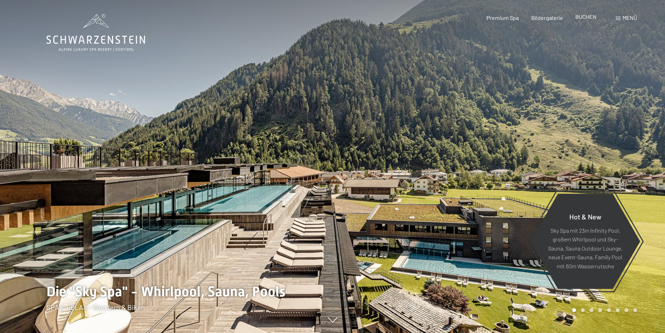
click at [590, 17] on span "BUCHEN" at bounding box center [586, 16] width 21 height 7
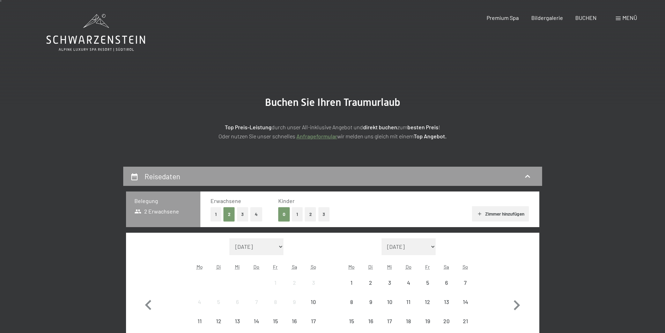
scroll to position [105, 0]
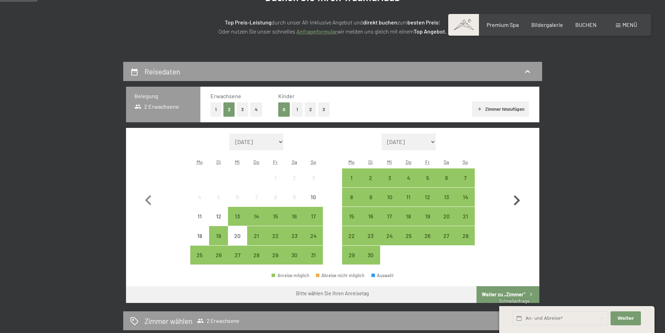
click at [510, 203] on icon "button" at bounding box center [517, 200] width 20 height 20
select select "[DATE]"
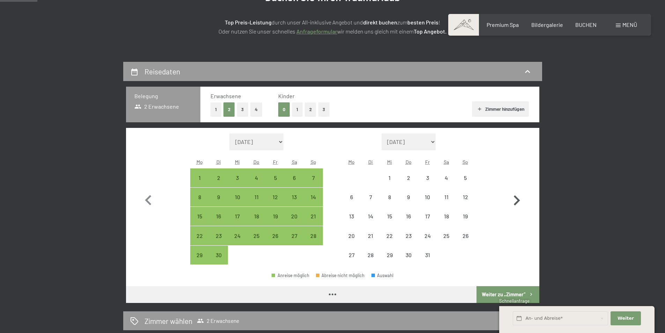
click at [509, 203] on icon "button" at bounding box center [517, 200] width 20 height 20
select select "[DATE]"
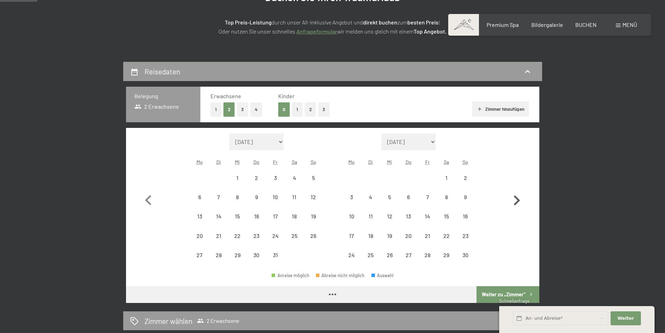
select select "[DATE]"
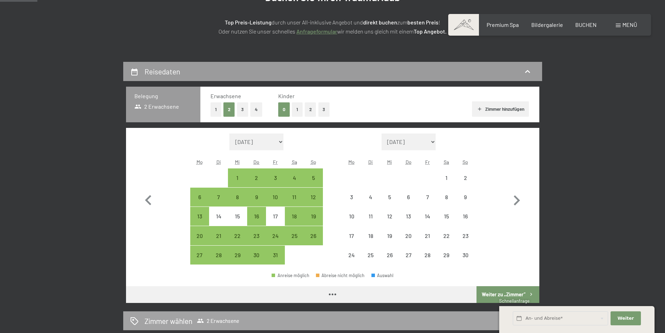
select select "[DATE]"
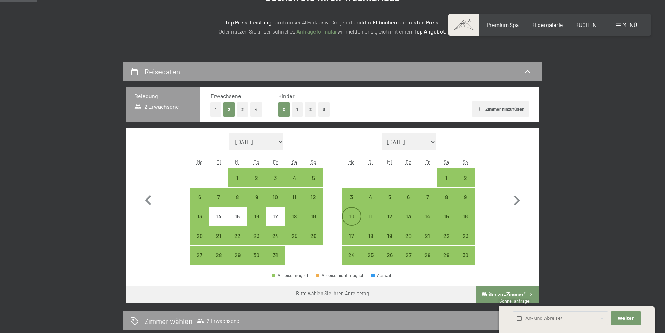
click at [344, 215] on div "10" at bounding box center [351, 221] width 17 height 17
select select "[DATE]"
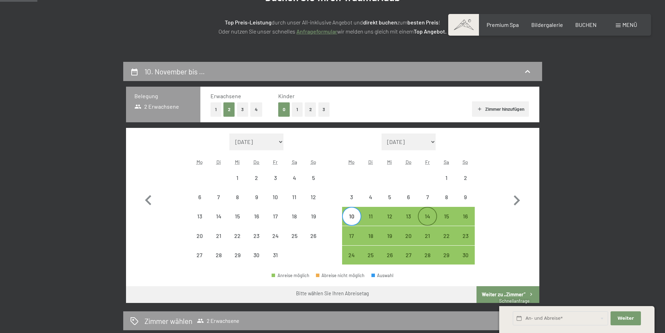
click at [428, 218] on div "14" at bounding box center [427, 221] width 17 height 17
select select "[DATE]"
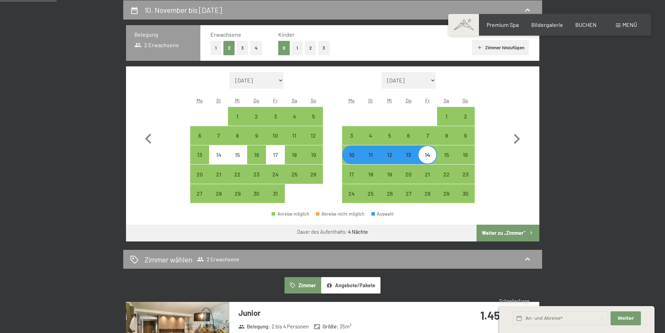
scroll to position [245, 0]
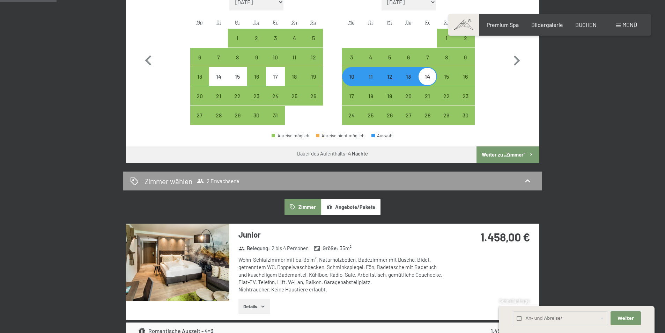
click at [375, 203] on button "Angebote/Pakete" at bounding box center [350, 207] width 59 height 16
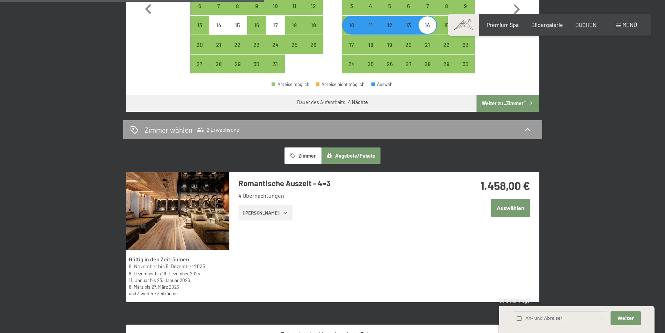
scroll to position [349, 0]
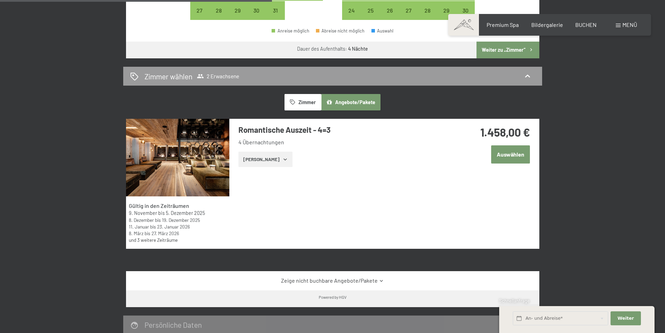
click at [251, 165] on button "[PERSON_NAME]" at bounding box center [266, 159] width 54 height 15
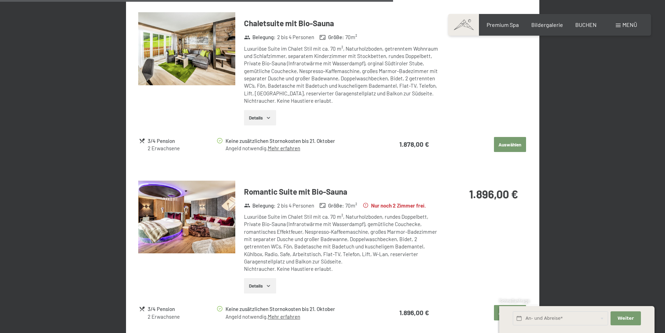
scroll to position [1362, 0]
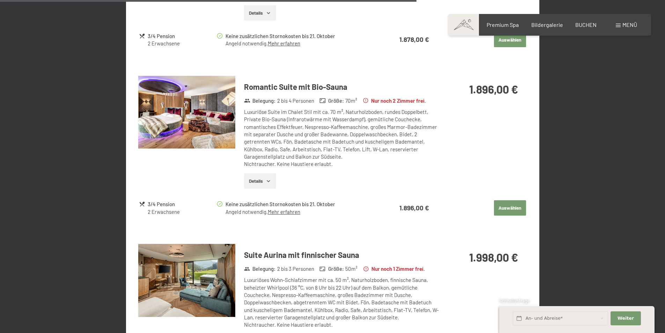
click at [220, 278] on img at bounding box center [186, 280] width 97 height 73
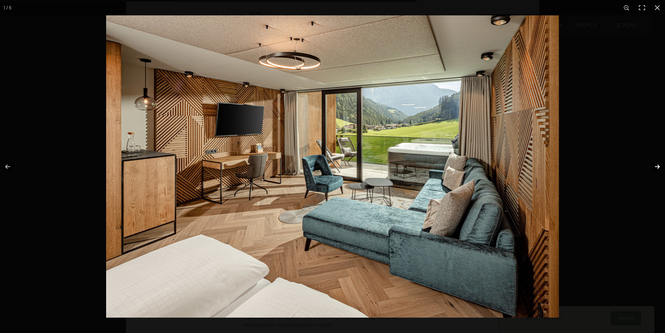
click at [659, 165] on button "button" at bounding box center [653, 166] width 24 height 35
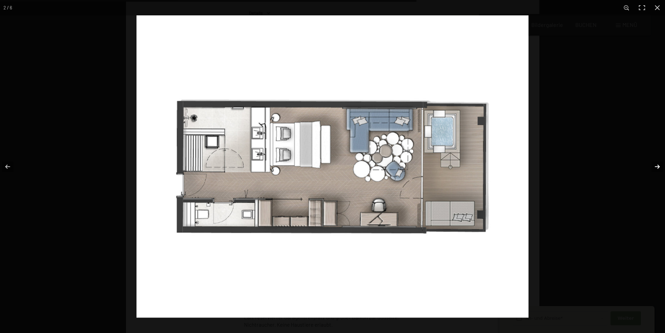
click at [659, 165] on button "button" at bounding box center [653, 166] width 24 height 35
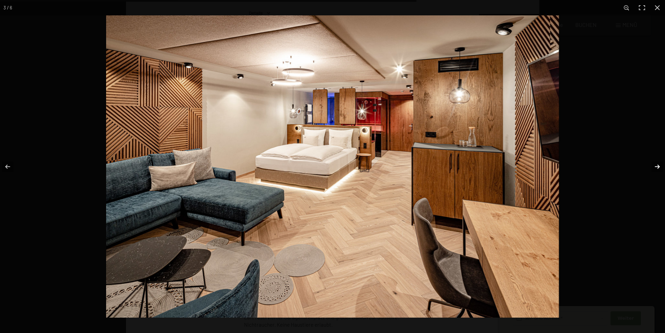
click at [659, 165] on button "button" at bounding box center [653, 166] width 24 height 35
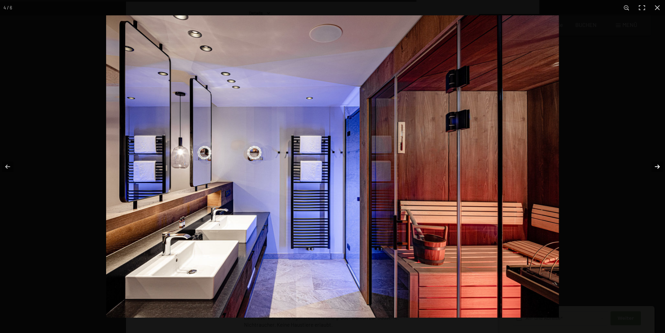
click at [659, 165] on button "button" at bounding box center [653, 166] width 24 height 35
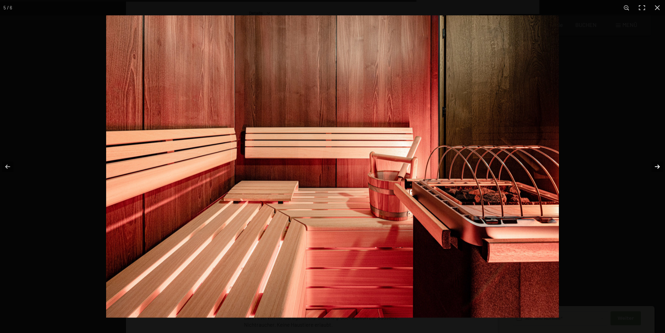
click at [659, 165] on button "button" at bounding box center [653, 166] width 24 height 35
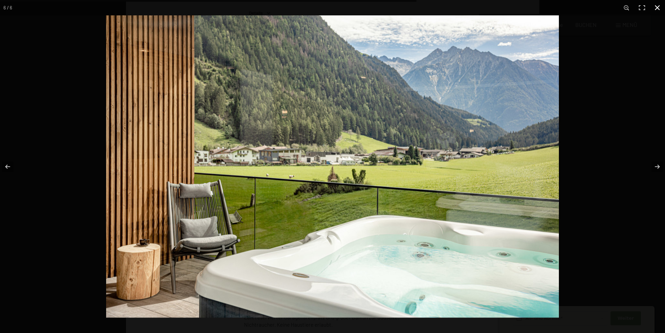
click at [658, 5] on button "button" at bounding box center [657, 7] width 15 height 15
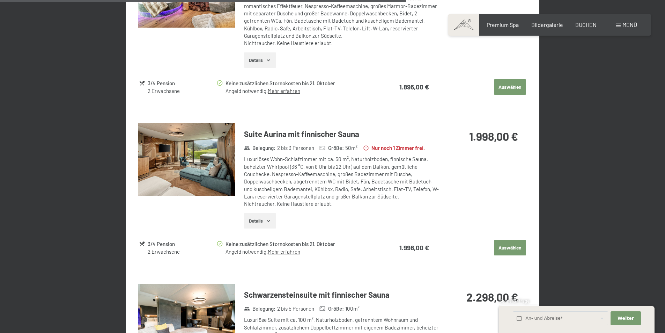
scroll to position [1572, 0]
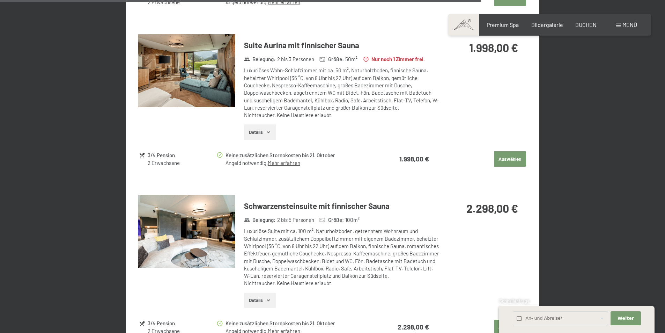
click at [151, 234] on img at bounding box center [186, 231] width 97 height 73
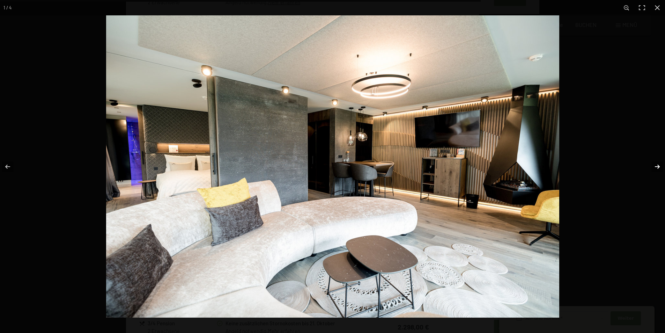
click at [656, 167] on button "button" at bounding box center [653, 166] width 24 height 35
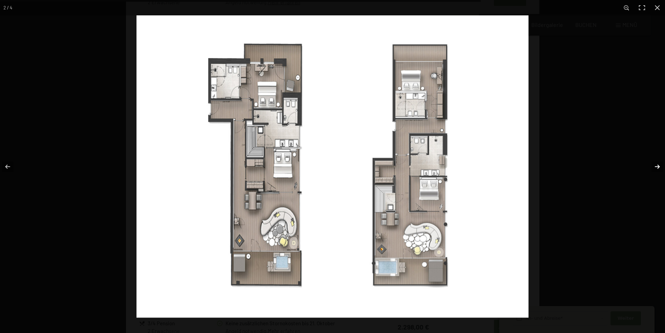
click at [656, 167] on button "button" at bounding box center [653, 166] width 24 height 35
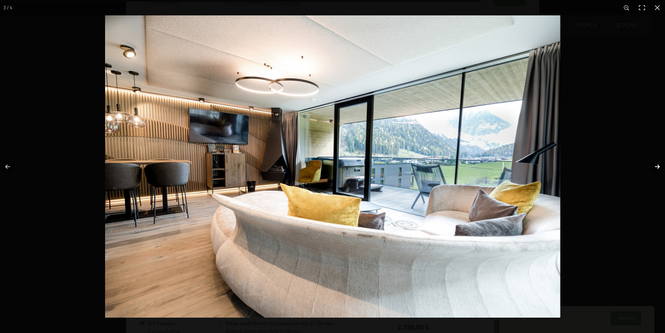
click at [656, 167] on button "button" at bounding box center [653, 166] width 24 height 35
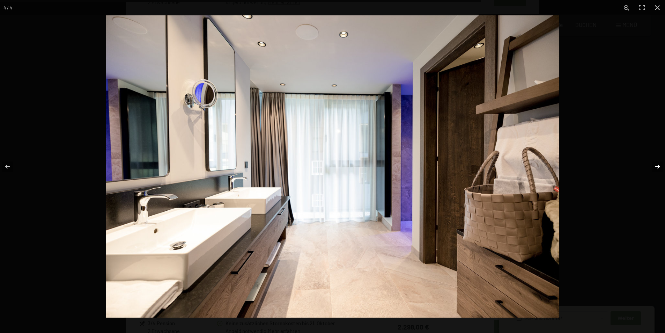
click at [656, 167] on button "button" at bounding box center [653, 166] width 24 height 35
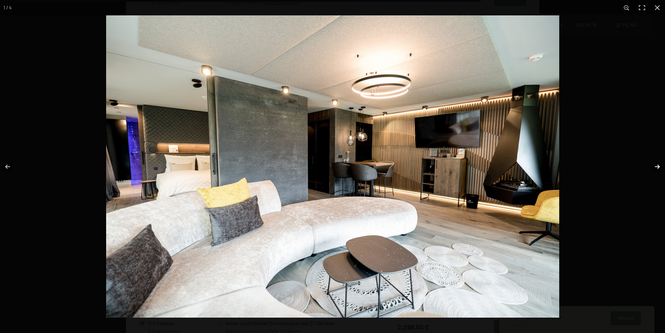
click at [656, 167] on button "button" at bounding box center [653, 166] width 24 height 35
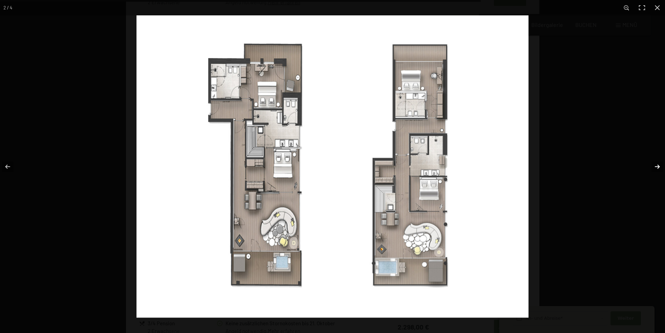
click at [656, 167] on button "button" at bounding box center [653, 166] width 24 height 35
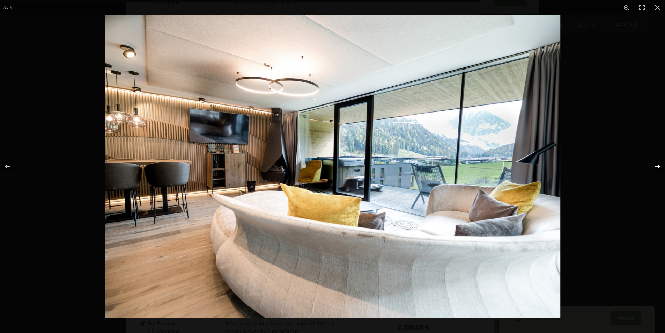
click at [656, 167] on button "button" at bounding box center [653, 166] width 24 height 35
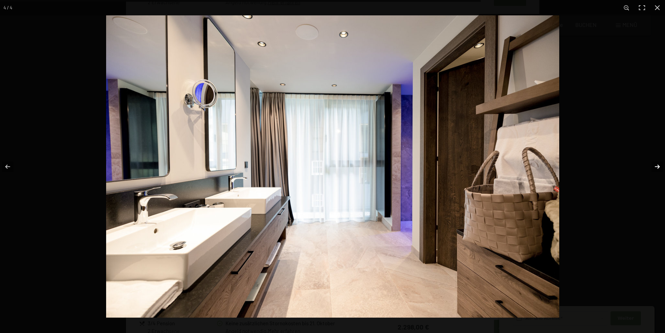
click at [656, 167] on button "button" at bounding box center [653, 166] width 24 height 35
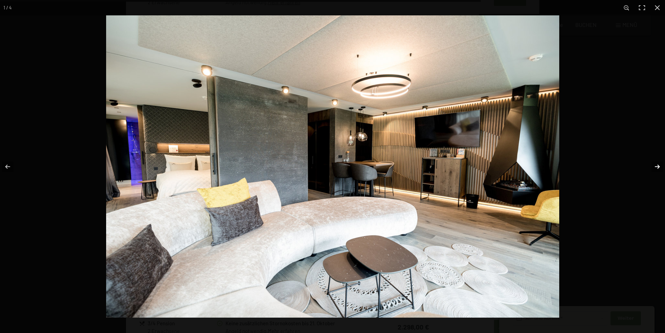
click at [656, 167] on button "button" at bounding box center [653, 166] width 24 height 35
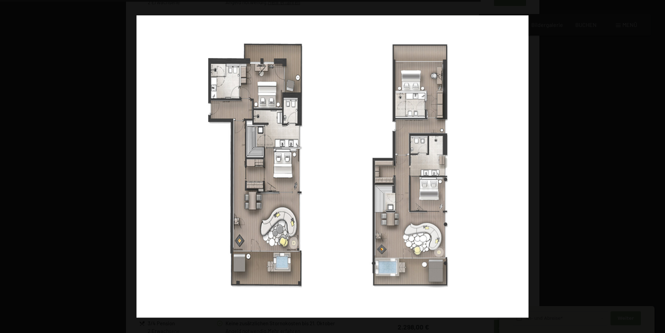
click at [656, 167] on button "button" at bounding box center [653, 166] width 24 height 35
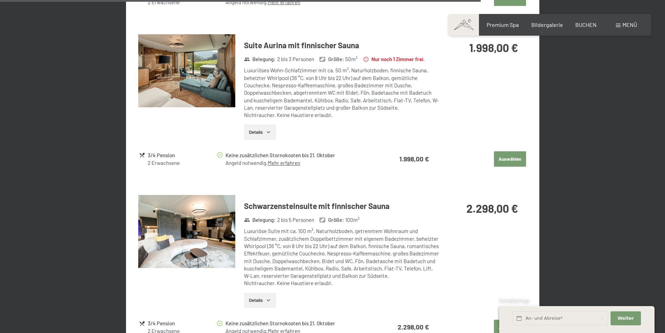
click at [0, 0] on button "button" at bounding box center [0, 0] width 0 height 0
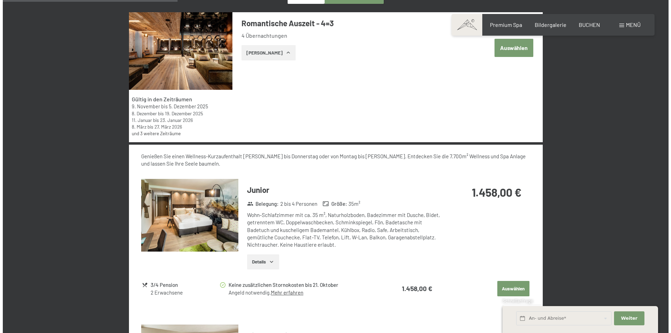
scroll to position [384, 0]
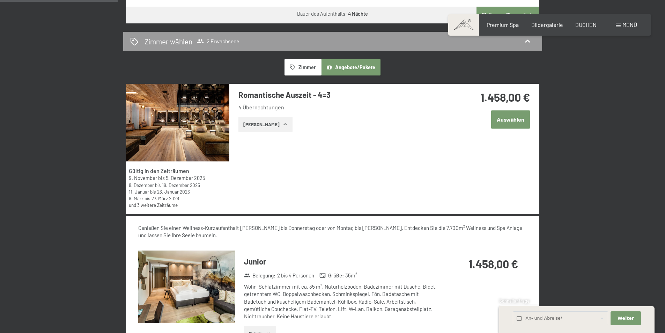
click at [629, 24] on span "Menü" at bounding box center [630, 24] width 15 height 7
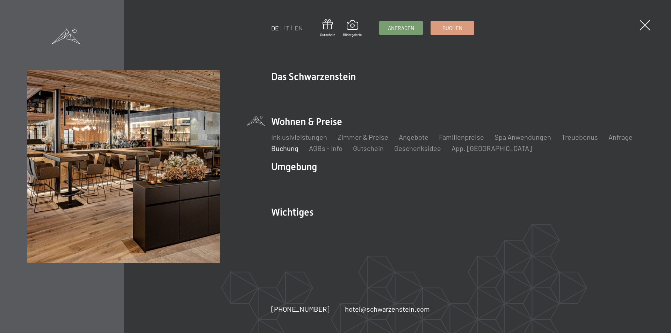
click at [457, 38] on div "DE IT EN Gutschein Bildergalerie Anfragen Buchen DE IT EN Das Schwarzenstein Ne…" at bounding box center [335, 166] width 671 height 333
click at [461, 26] on span "Buchen" at bounding box center [452, 26] width 20 height 7
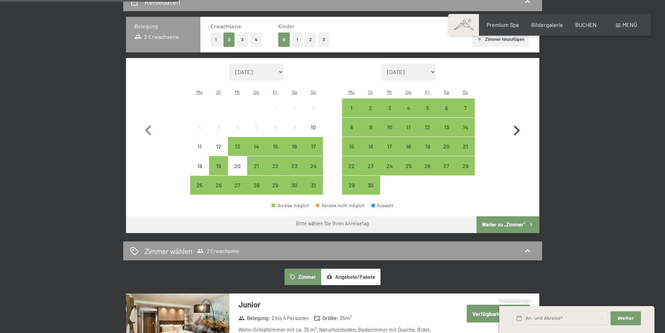
click at [512, 129] on icon "button" at bounding box center [517, 131] width 20 height 20
select select "[DATE]"
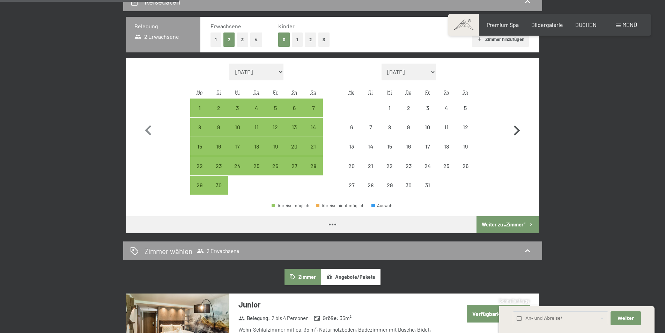
click at [512, 129] on icon "button" at bounding box center [517, 131] width 20 height 20
select select "[DATE]"
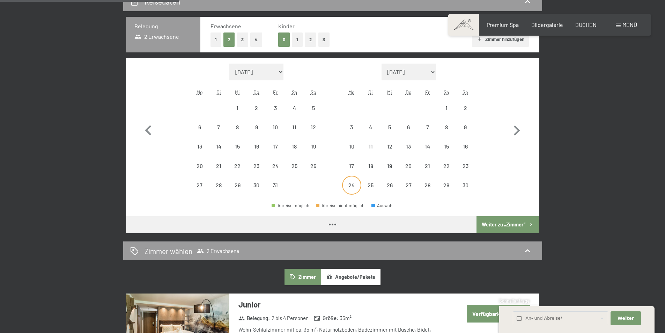
select select "[DATE]"
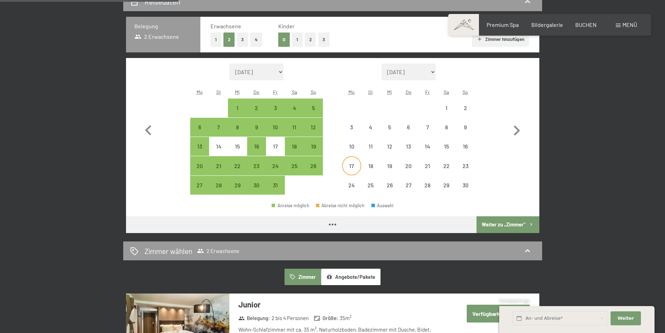
click at [350, 170] on div "17" at bounding box center [351, 171] width 17 height 17
select select "[DATE]"
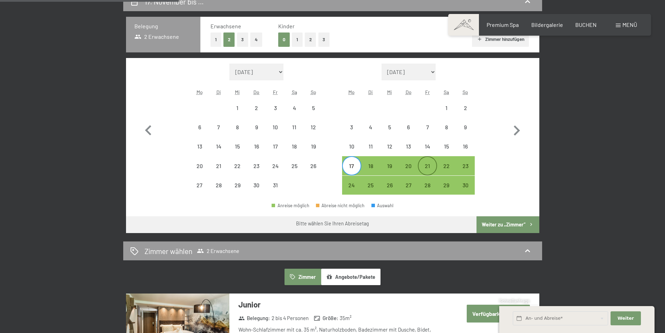
click at [431, 170] on div "21" at bounding box center [427, 171] width 17 height 17
select select "[DATE]"
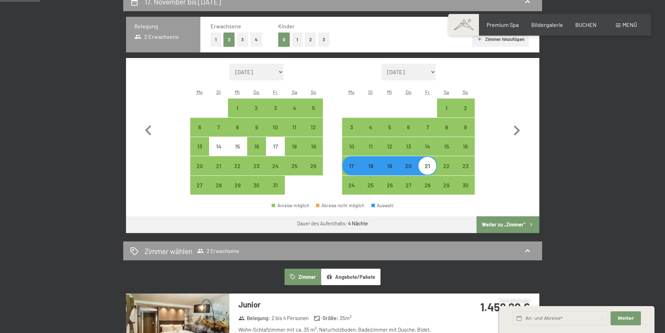
scroll to position [279, 0]
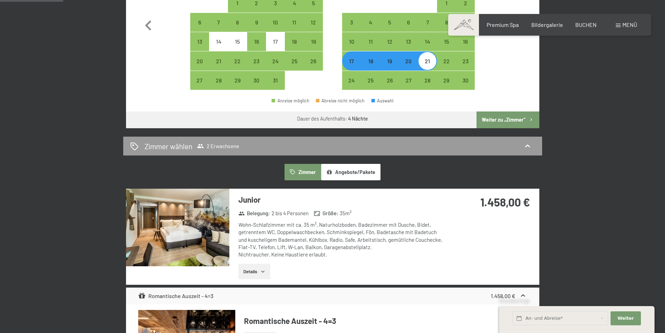
click at [357, 174] on button "Angebote/Pakete" at bounding box center [350, 172] width 59 height 16
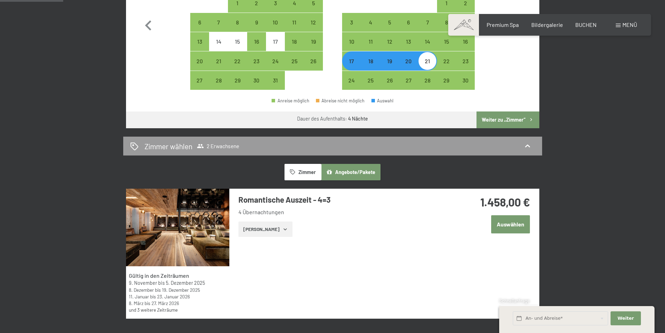
click at [357, 174] on button "Angebote/Pakete" at bounding box center [350, 172] width 59 height 16
click at [285, 221] on div "Romantische Auszeit - 4=3 4 Übernachtungen [PERSON_NAME]" at bounding box center [337, 216] width 217 height 54
click at [271, 233] on button "[PERSON_NAME]" at bounding box center [266, 228] width 54 height 15
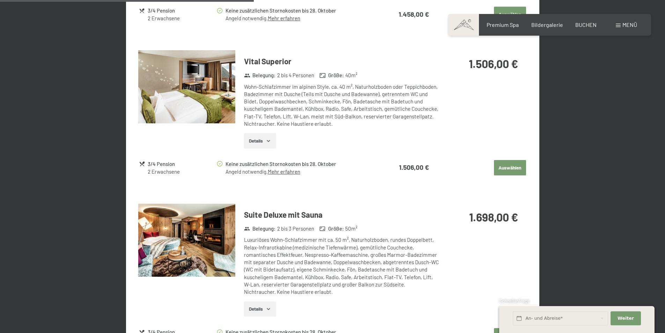
scroll to position [768, 0]
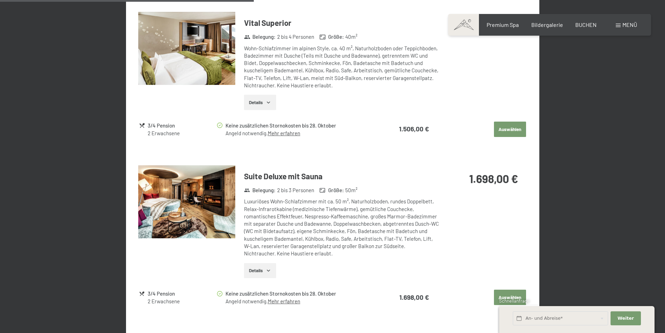
click at [194, 217] on img at bounding box center [186, 201] width 97 height 73
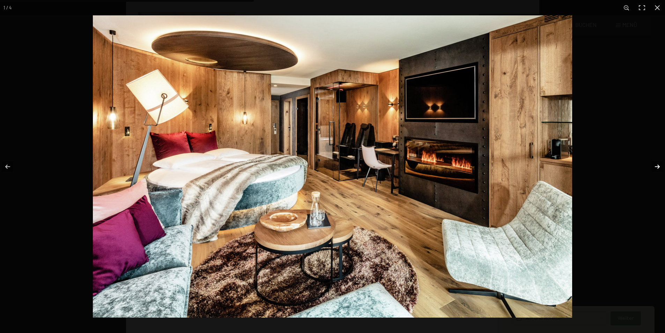
click at [659, 165] on button "button" at bounding box center [653, 166] width 24 height 35
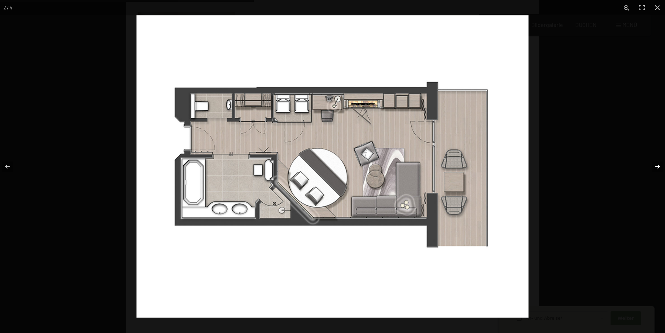
click at [659, 165] on button "button" at bounding box center [653, 166] width 24 height 35
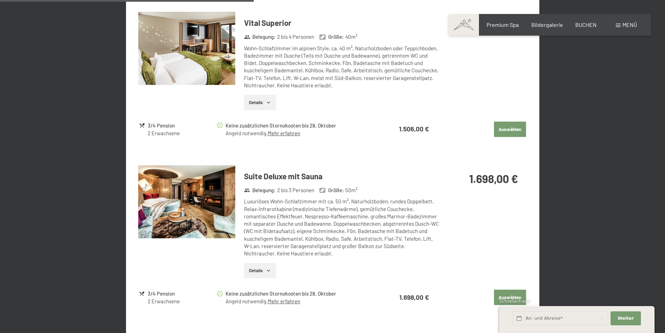
click at [0, 0] on button "button" at bounding box center [0, 0] width 0 height 0
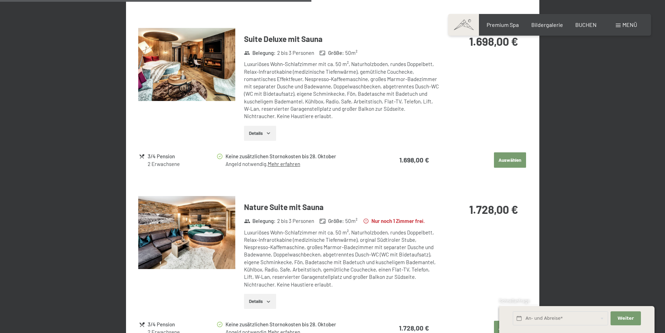
scroll to position [943, 0]
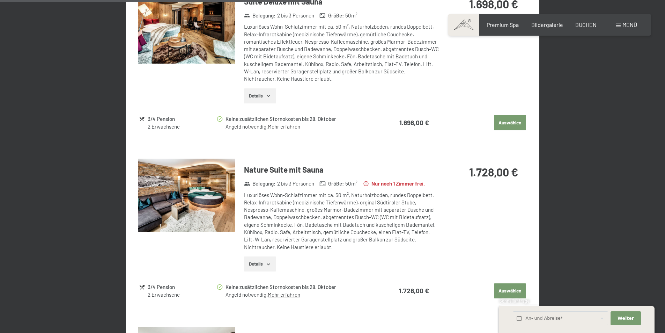
click at [222, 225] on img at bounding box center [186, 195] width 97 height 73
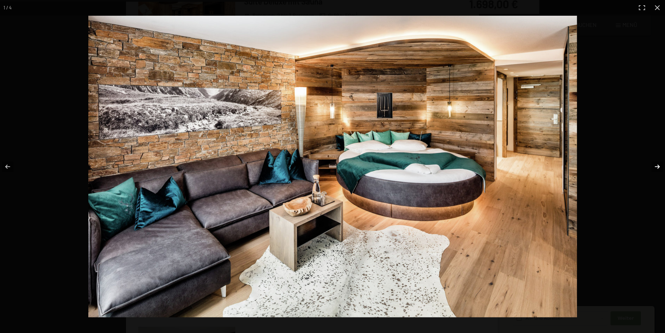
click at [656, 164] on button "button" at bounding box center [653, 166] width 24 height 35
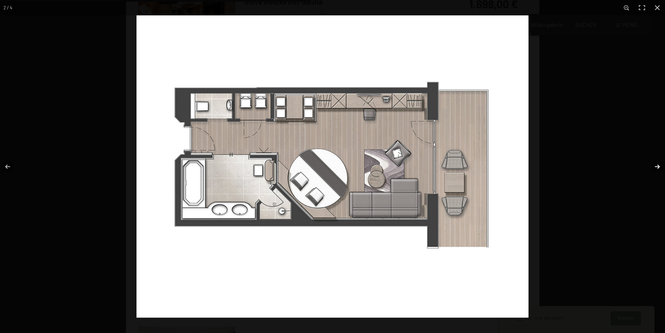
click at [656, 164] on button "button" at bounding box center [653, 166] width 24 height 35
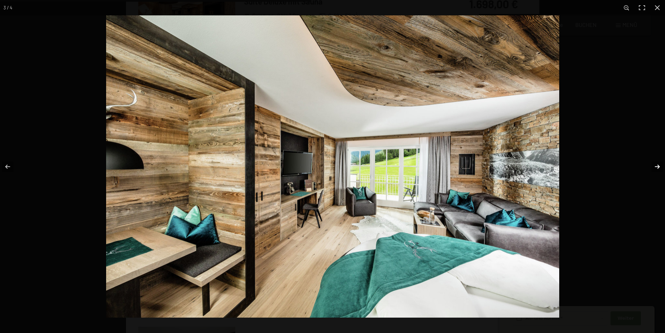
click at [656, 164] on button "button" at bounding box center [653, 166] width 24 height 35
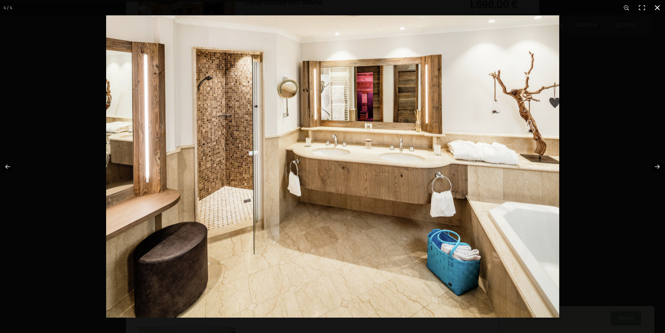
click at [656, 9] on button "button" at bounding box center [657, 7] width 15 height 15
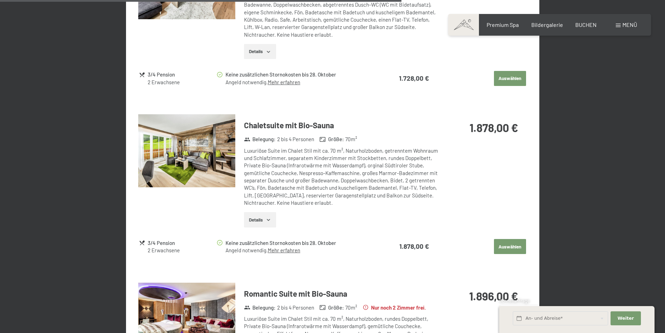
scroll to position [1223, 0]
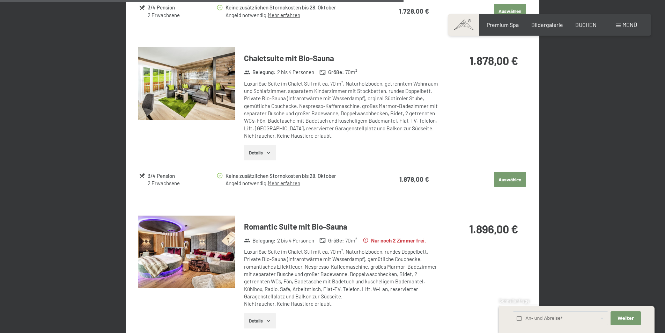
click at [223, 246] on img at bounding box center [186, 252] width 97 height 73
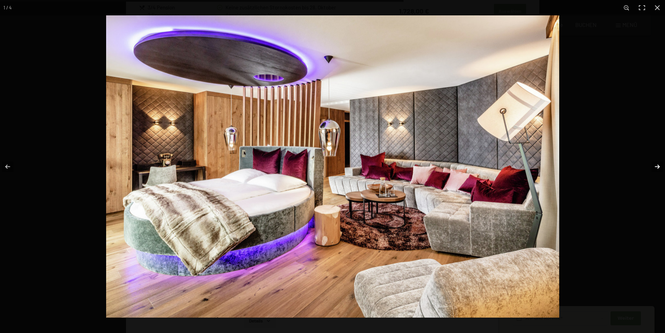
click at [656, 162] on button "button" at bounding box center [653, 166] width 24 height 35
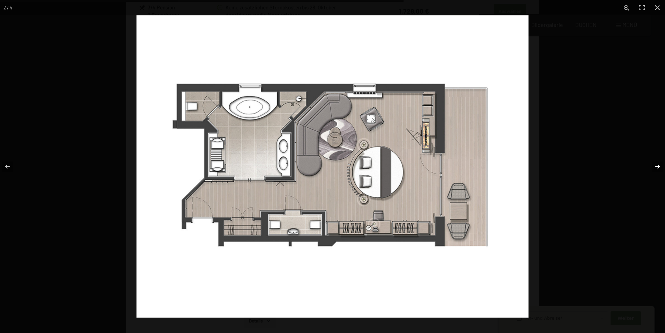
click at [656, 162] on button "button" at bounding box center [653, 166] width 24 height 35
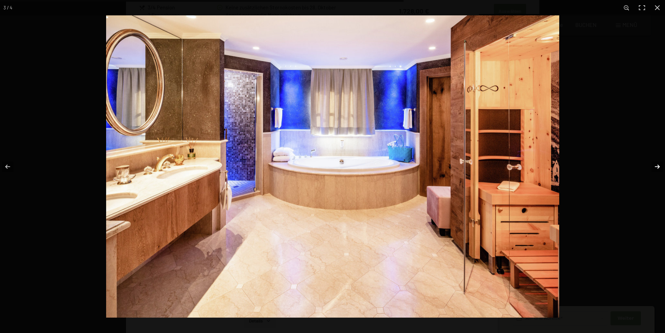
click at [656, 162] on button "button" at bounding box center [653, 166] width 24 height 35
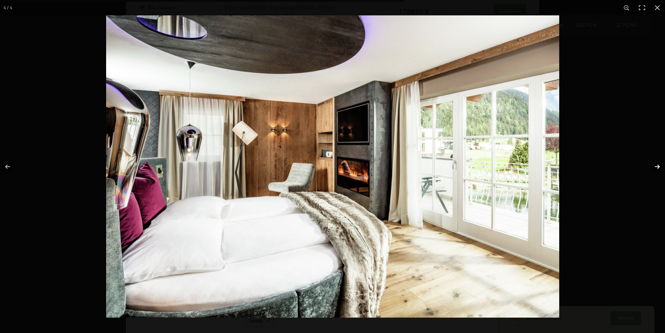
click at [656, 162] on button "button" at bounding box center [653, 166] width 24 height 35
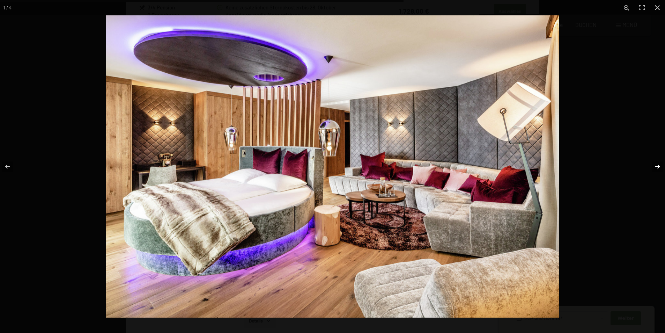
click at [656, 162] on button "button" at bounding box center [653, 166] width 24 height 35
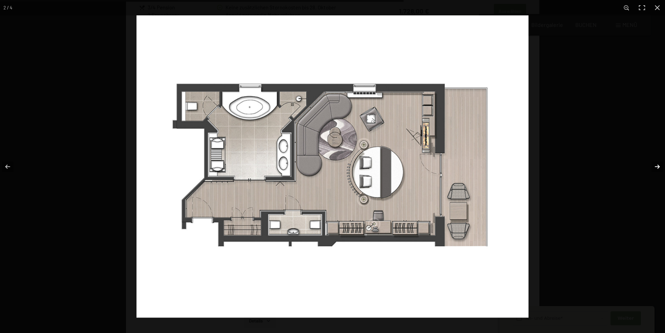
click at [656, 162] on button "button" at bounding box center [653, 166] width 24 height 35
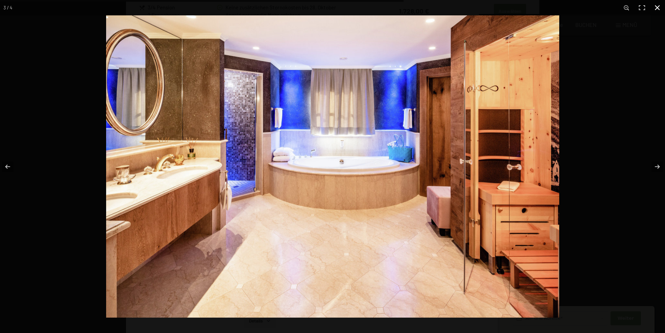
click at [656, 5] on button "button" at bounding box center [657, 7] width 15 height 15
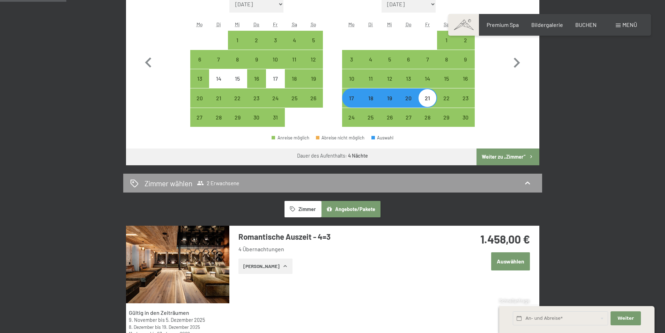
scroll to position [0, 0]
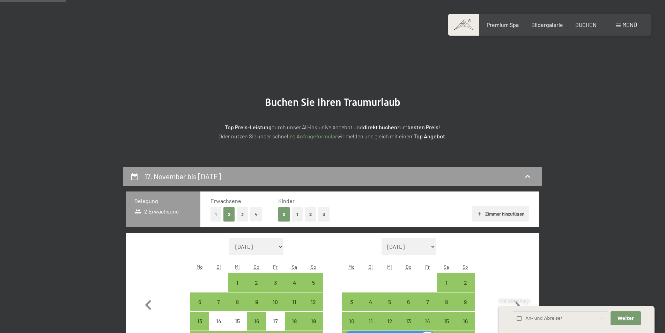
drag, startPoint x: 352, startPoint y: 254, endPoint x: 391, endPoint y: 168, distance: 93.9
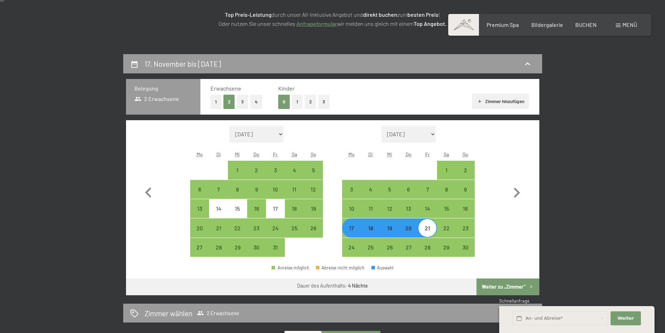
scroll to position [175, 0]
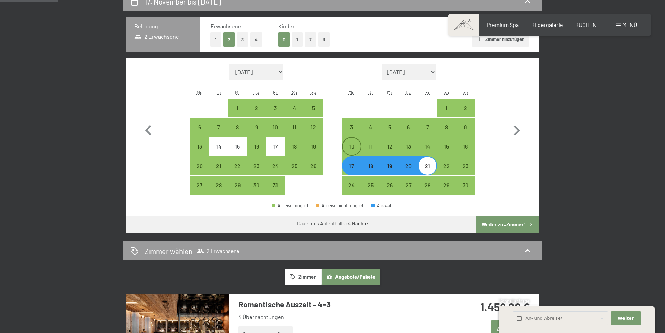
click at [357, 154] on div "10" at bounding box center [351, 152] width 17 height 17
select select "[DATE]"
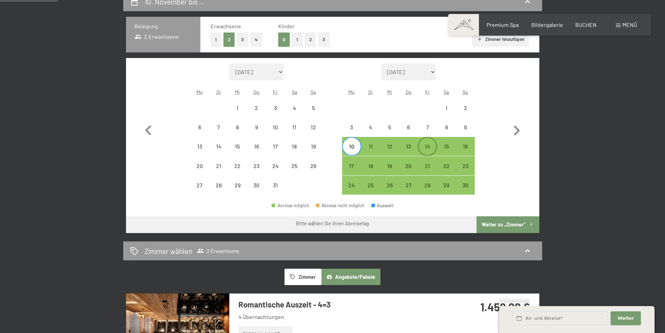
click at [432, 147] on div "14" at bounding box center [427, 152] width 17 height 17
select select "[DATE]"
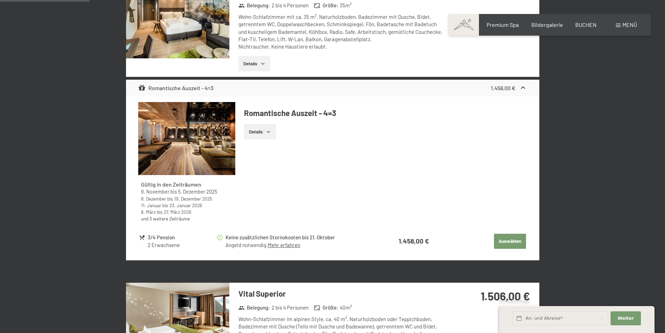
scroll to position [489, 0]
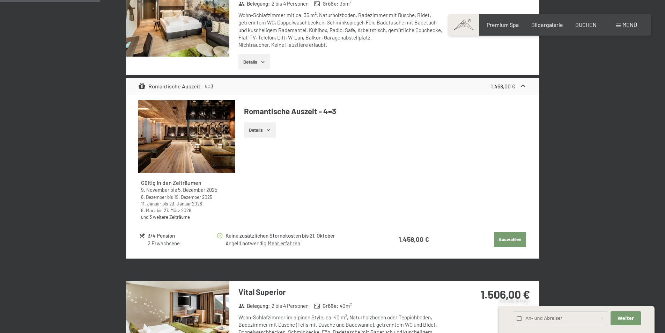
click at [270, 136] on button "Details" at bounding box center [260, 129] width 32 height 15
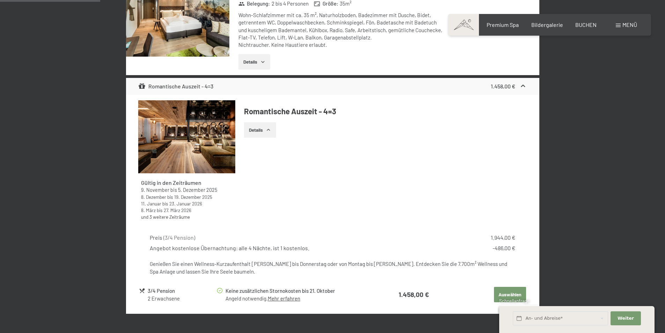
click at [269, 135] on button "Details" at bounding box center [260, 129] width 32 height 15
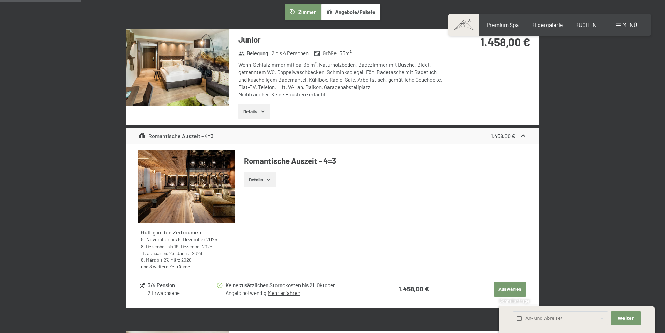
scroll to position [384, 0]
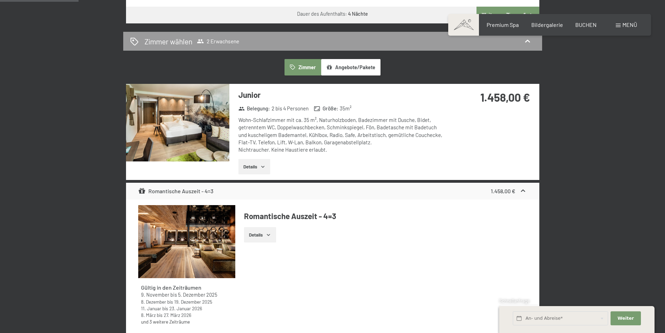
click at [363, 68] on button "Angebote/Pakete" at bounding box center [350, 67] width 59 height 16
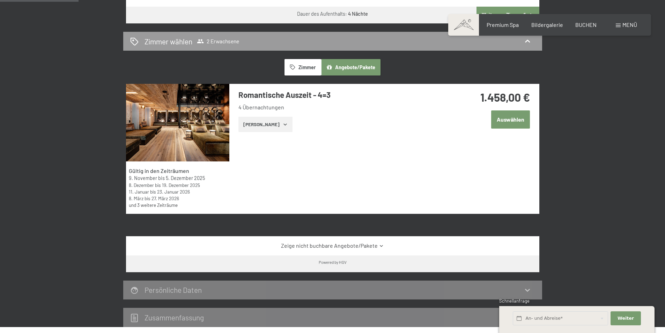
click at [263, 123] on button "[PERSON_NAME]" at bounding box center [266, 124] width 54 height 15
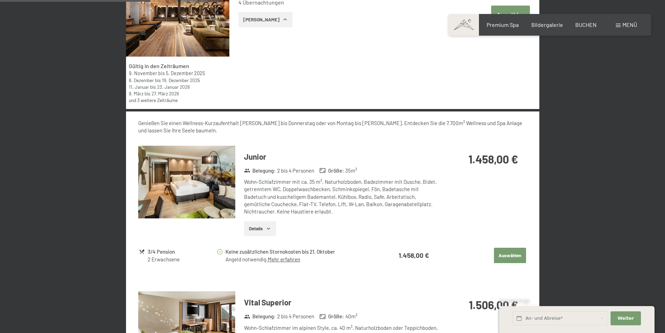
scroll to position [594, 0]
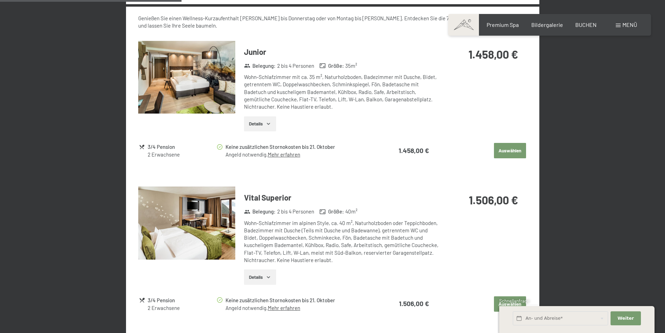
click at [268, 124] on icon "button" at bounding box center [269, 124] width 6 height 6
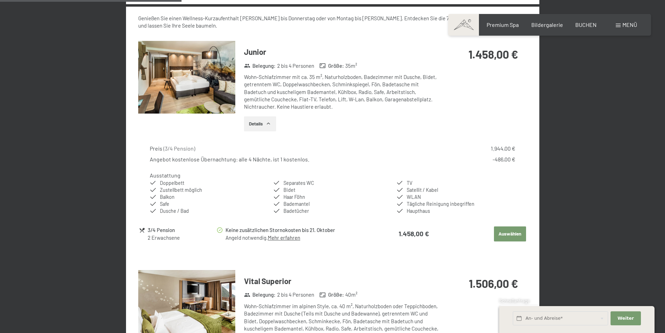
click at [268, 124] on icon "button" at bounding box center [269, 124] width 6 height 6
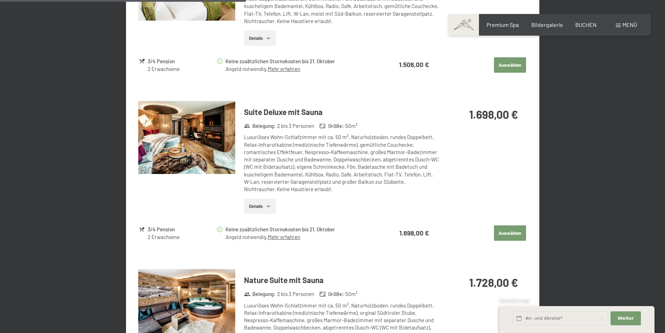
scroll to position [873, 0]
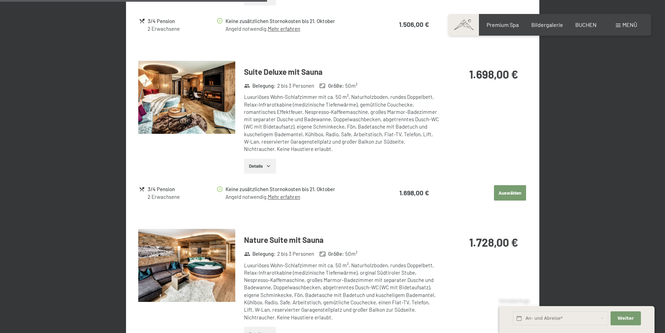
click at [181, 112] on img at bounding box center [186, 97] width 97 height 73
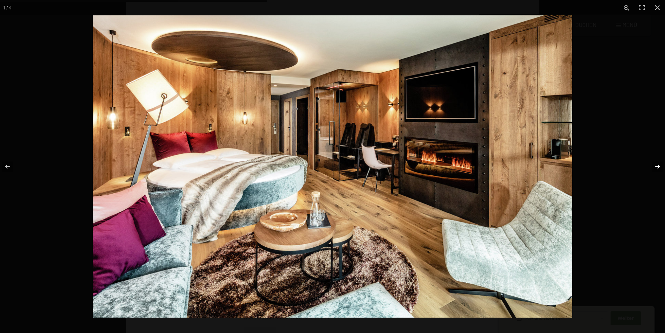
click at [659, 159] on button "button" at bounding box center [653, 166] width 24 height 35
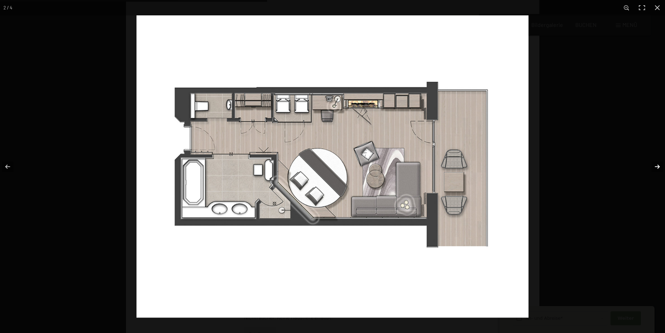
click at [656, 167] on button "button" at bounding box center [653, 166] width 24 height 35
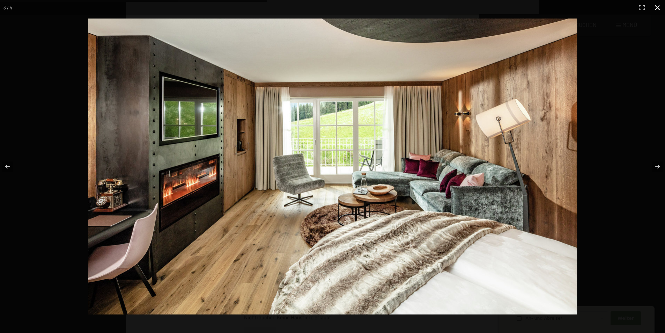
click at [655, 8] on button "button" at bounding box center [657, 7] width 15 height 15
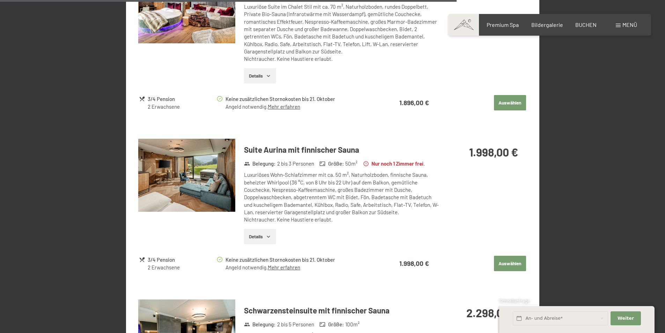
scroll to position [1502, 0]
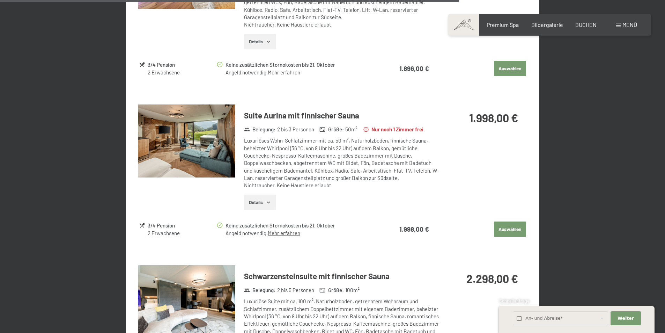
click at [219, 142] on img at bounding box center [186, 140] width 97 height 73
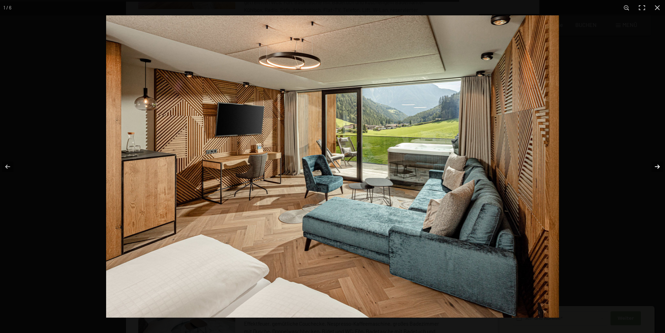
click at [650, 165] on button "button" at bounding box center [653, 166] width 24 height 35
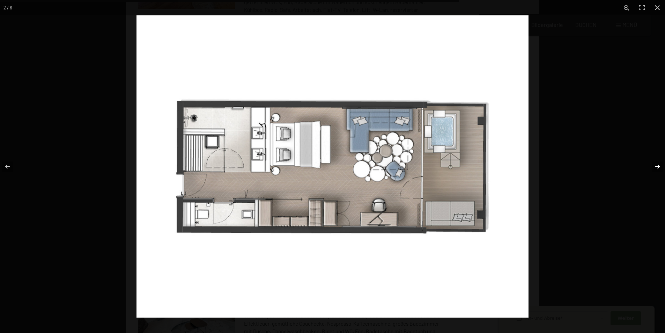
click at [650, 165] on button "button" at bounding box center [653, 166] width 24 height 35
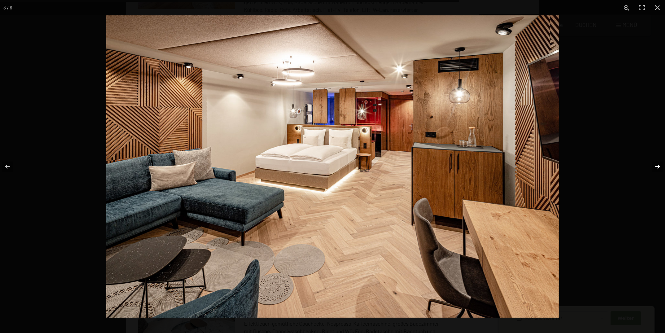
click at [650, 165] on button "button" at bounding box center [653, 166] width 24 height 35
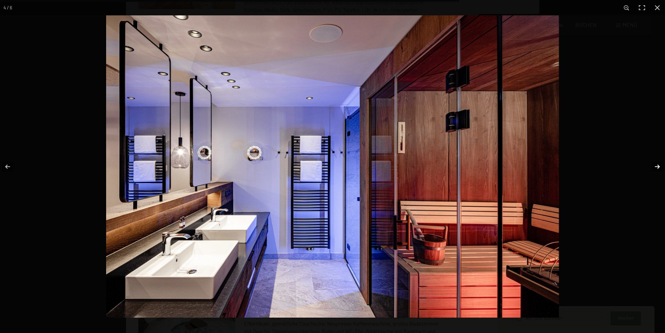
click at [650, 165] on button "button" at bounding box center [653, 166] width 24 height 35
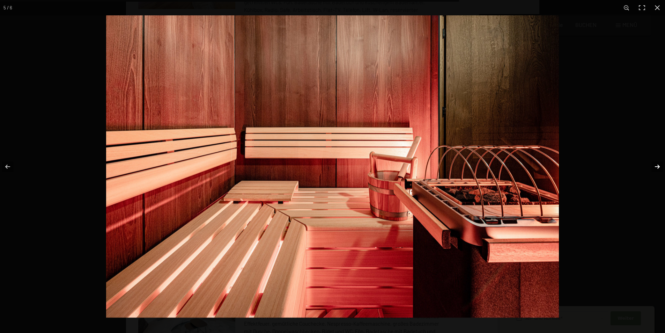
click at [650, 165] on button "button" at bounding box center [653, 166] width 24 height 35
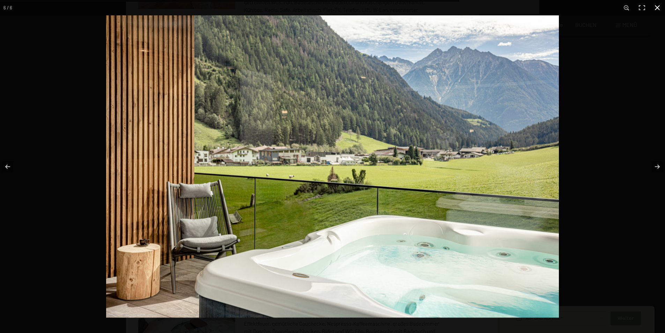
click at [660, 7] on button "button" at bounding box center [657, 7] width 15 height 15
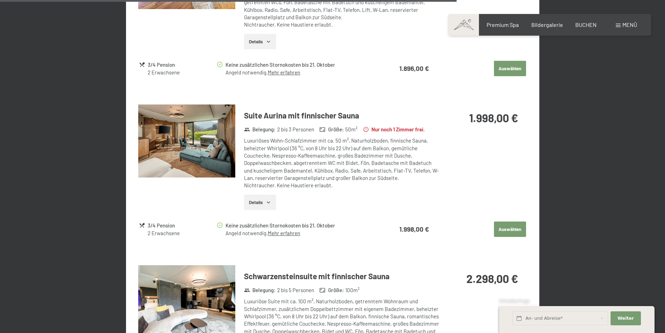
scroll to position [1467, 0]
